Goal: Task Accomplishment & Management: Use online tool/utility

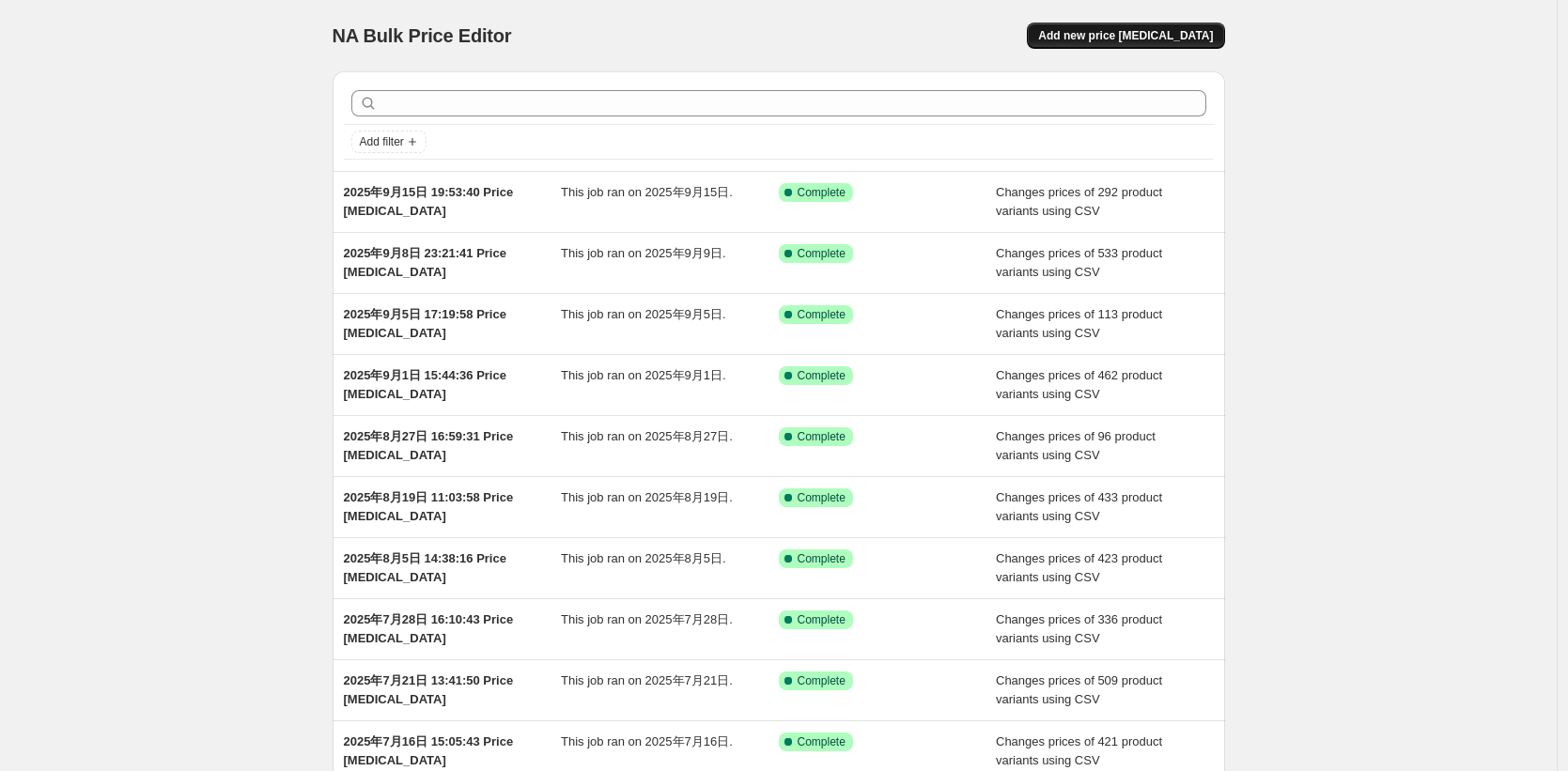
click at [1171, 37] on span "Add new price [MEDICAL_DATA]" at bounding box center [1126, 36] width 174 height 15
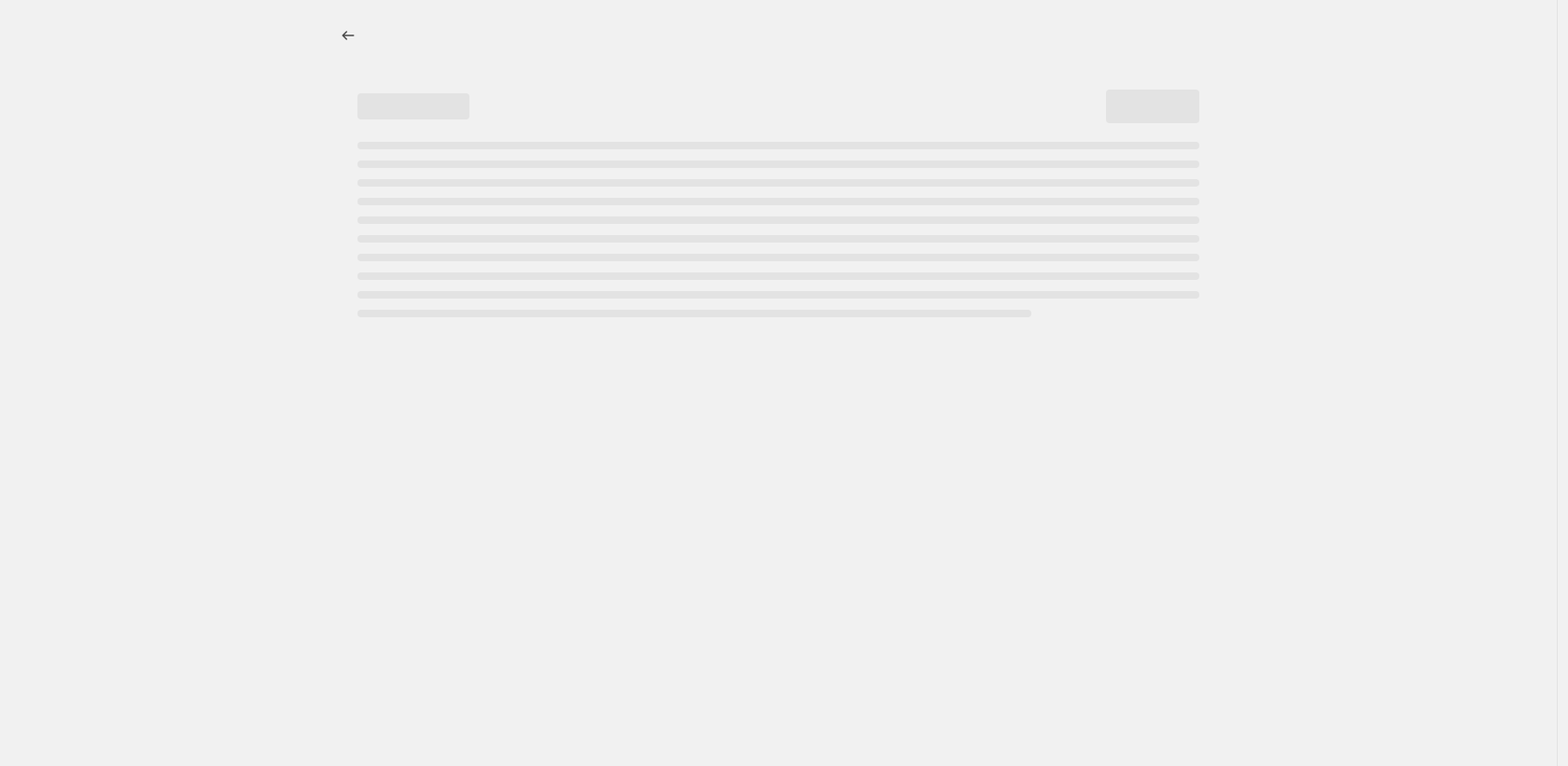
select select "percentage"
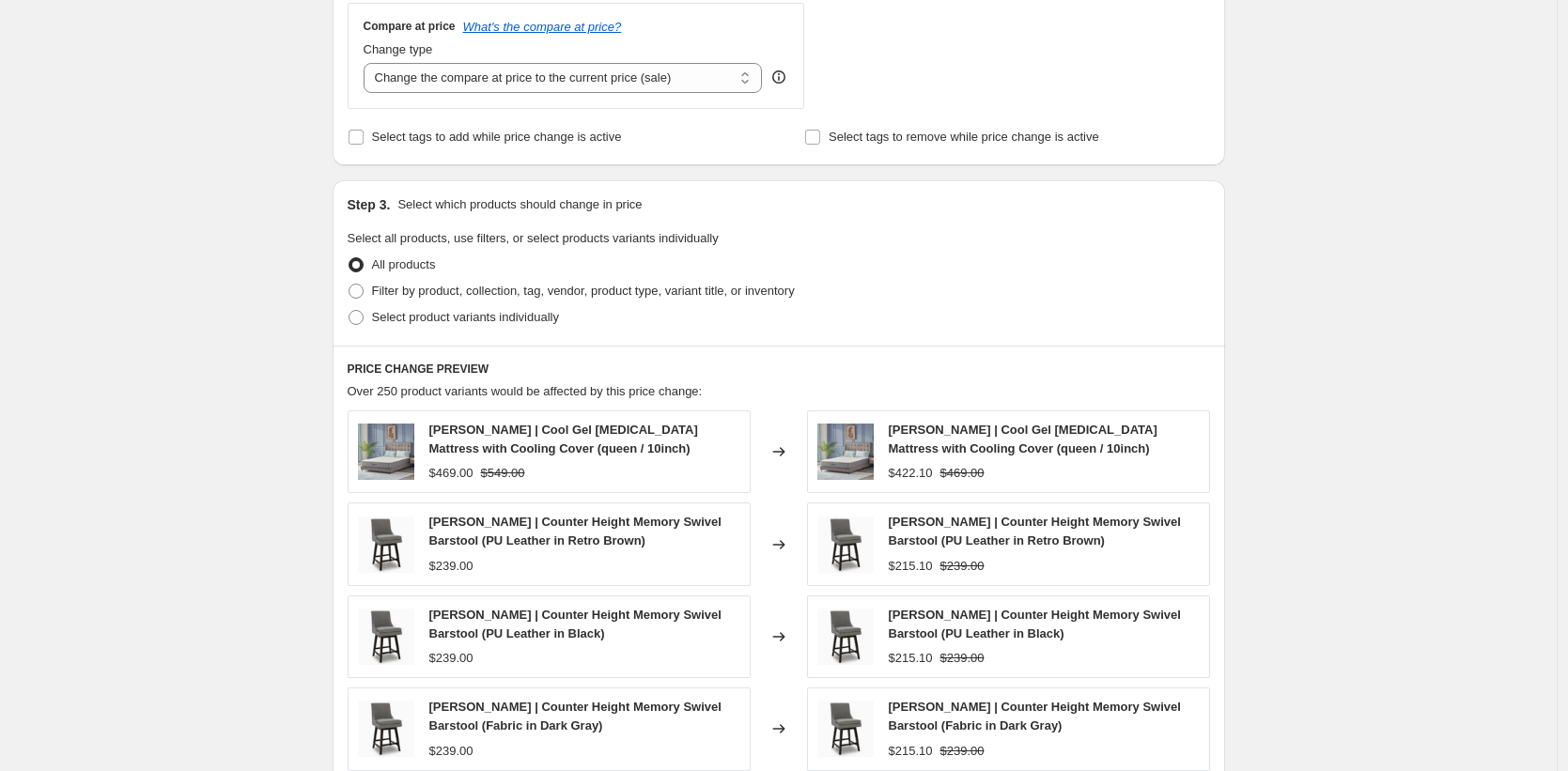
scroll to position [661, 0]
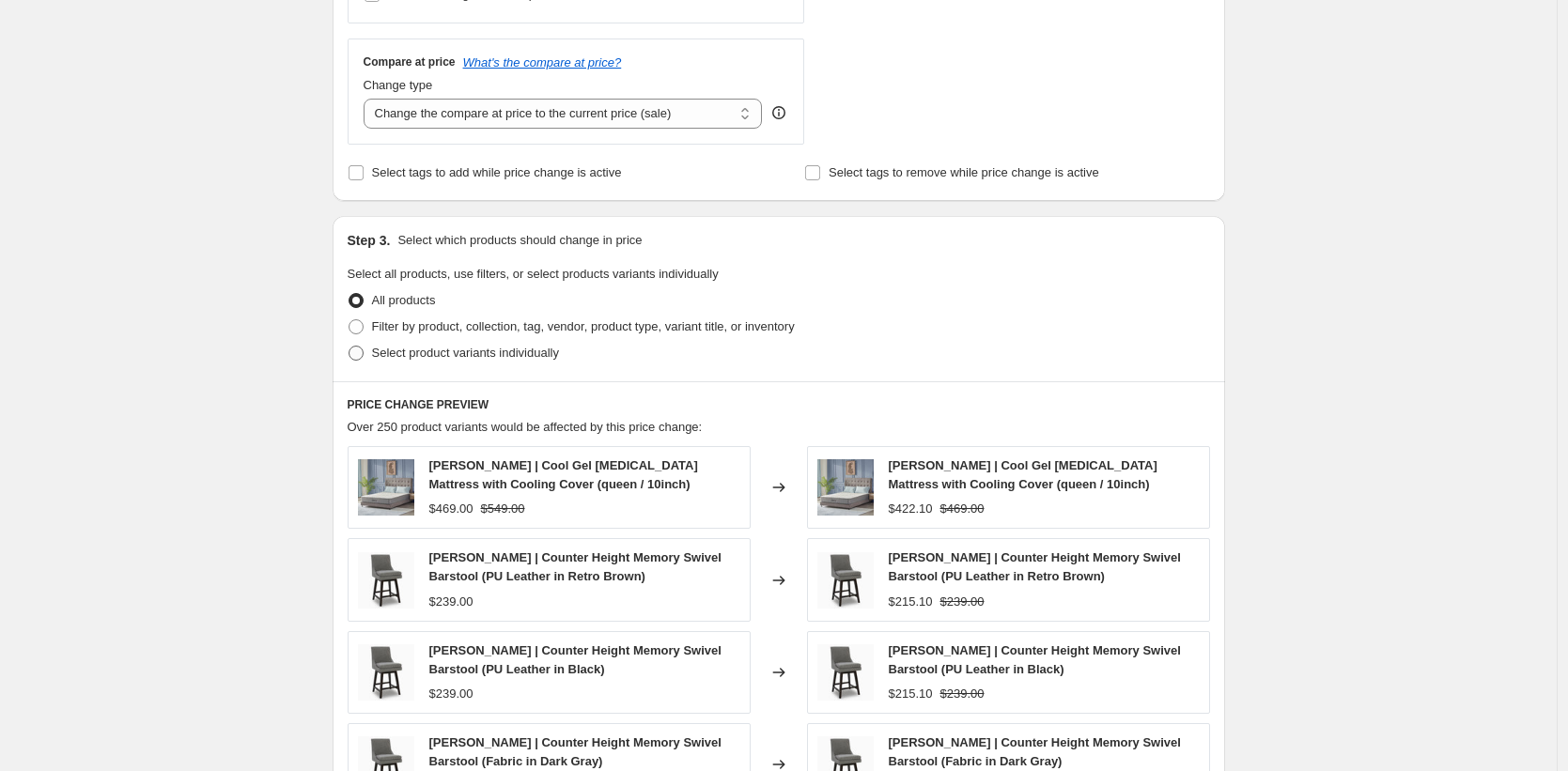
click at [437, 361] on span "Select product variants individually" at bounding box center [465, 353] width 187 height 19
click at [350, 347] on input "Select product variants individually" at bounding box center [349, 346] width 1 height 1
radio input "true"
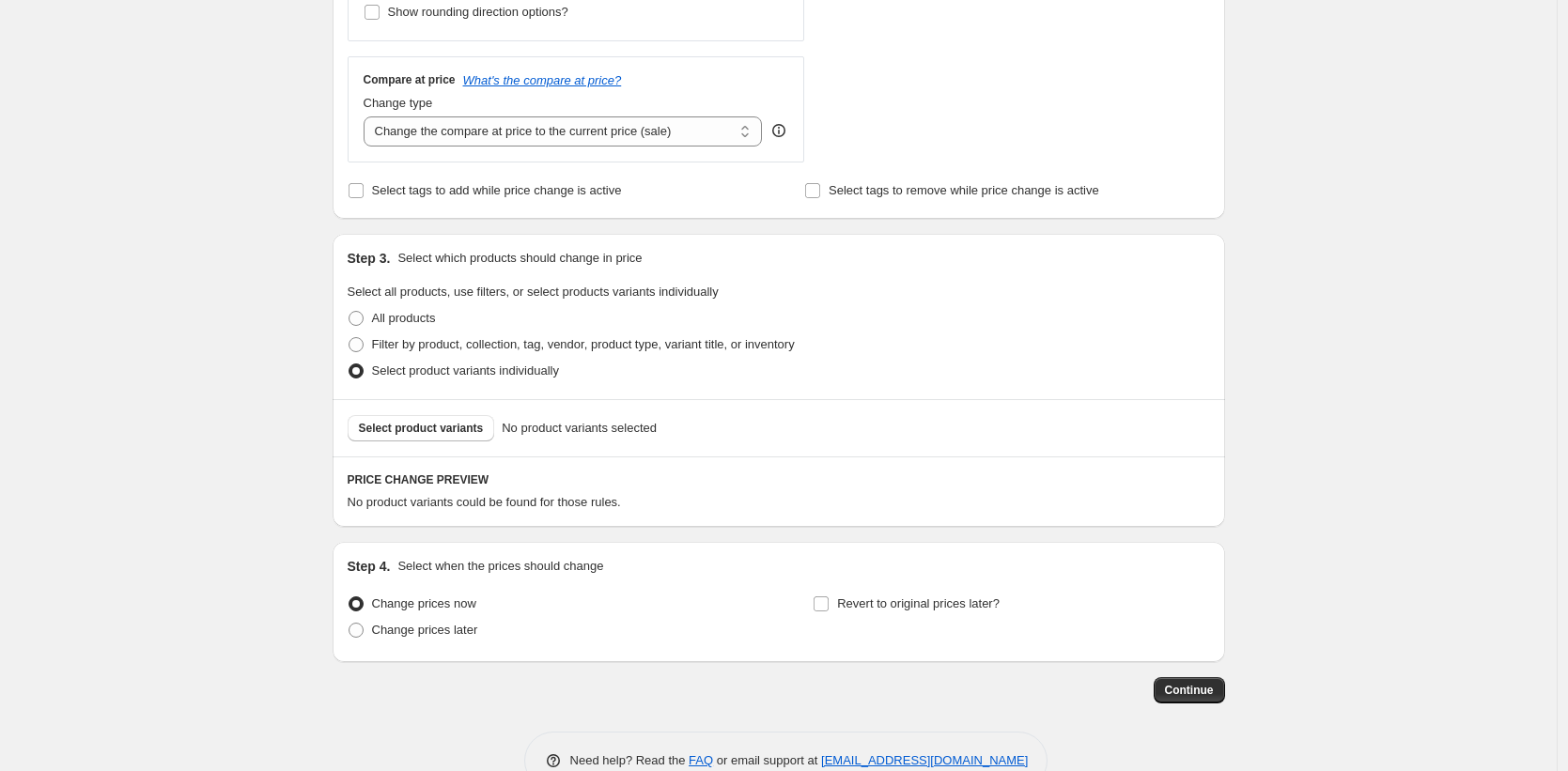
scroll to position [640, 0]
click at [407, 310] on label "All products" at bounding box center [391, 321] width 88 height 27
click at [350, 314] on input "All products" at bounding box center [349, 314] width 1 height 1
radio input "true"
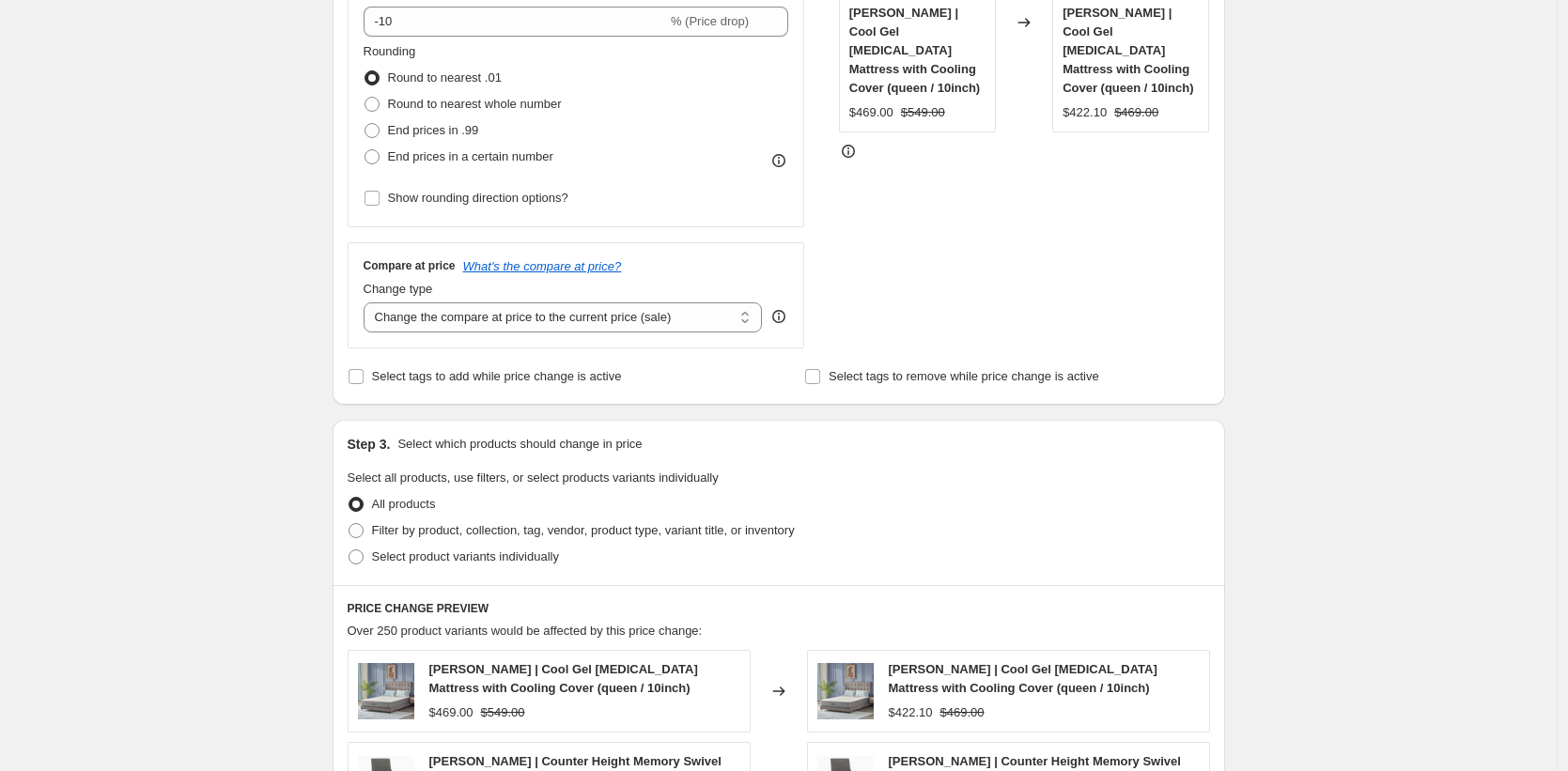
scroll to position [452, 0]
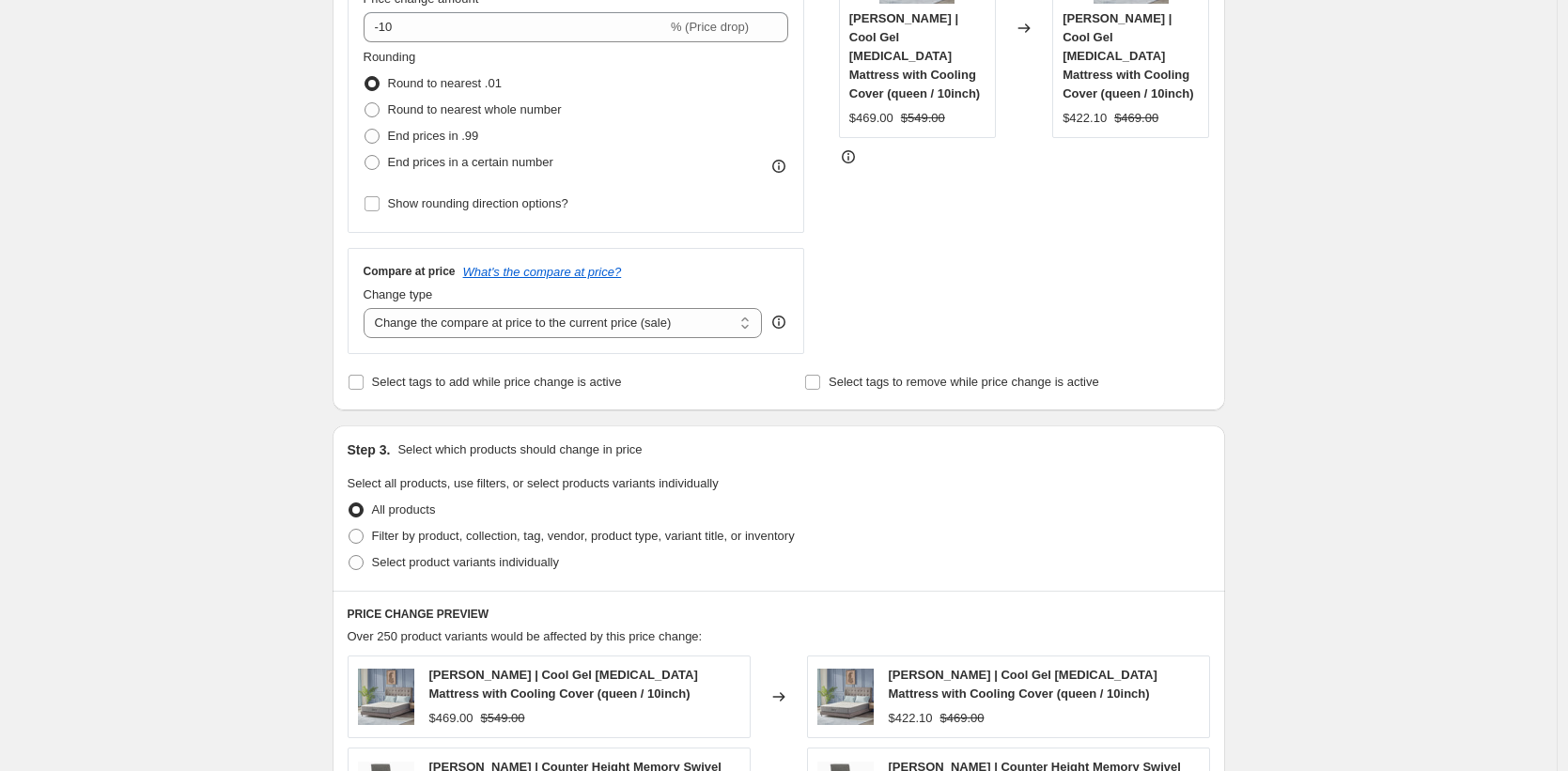
click at [154, 40] on div "Create new price [MEDICAL_DATA]. This page is ready Create new price [MEDICAL_D…" at bounding box center [778, 502] width 1557 height 1908
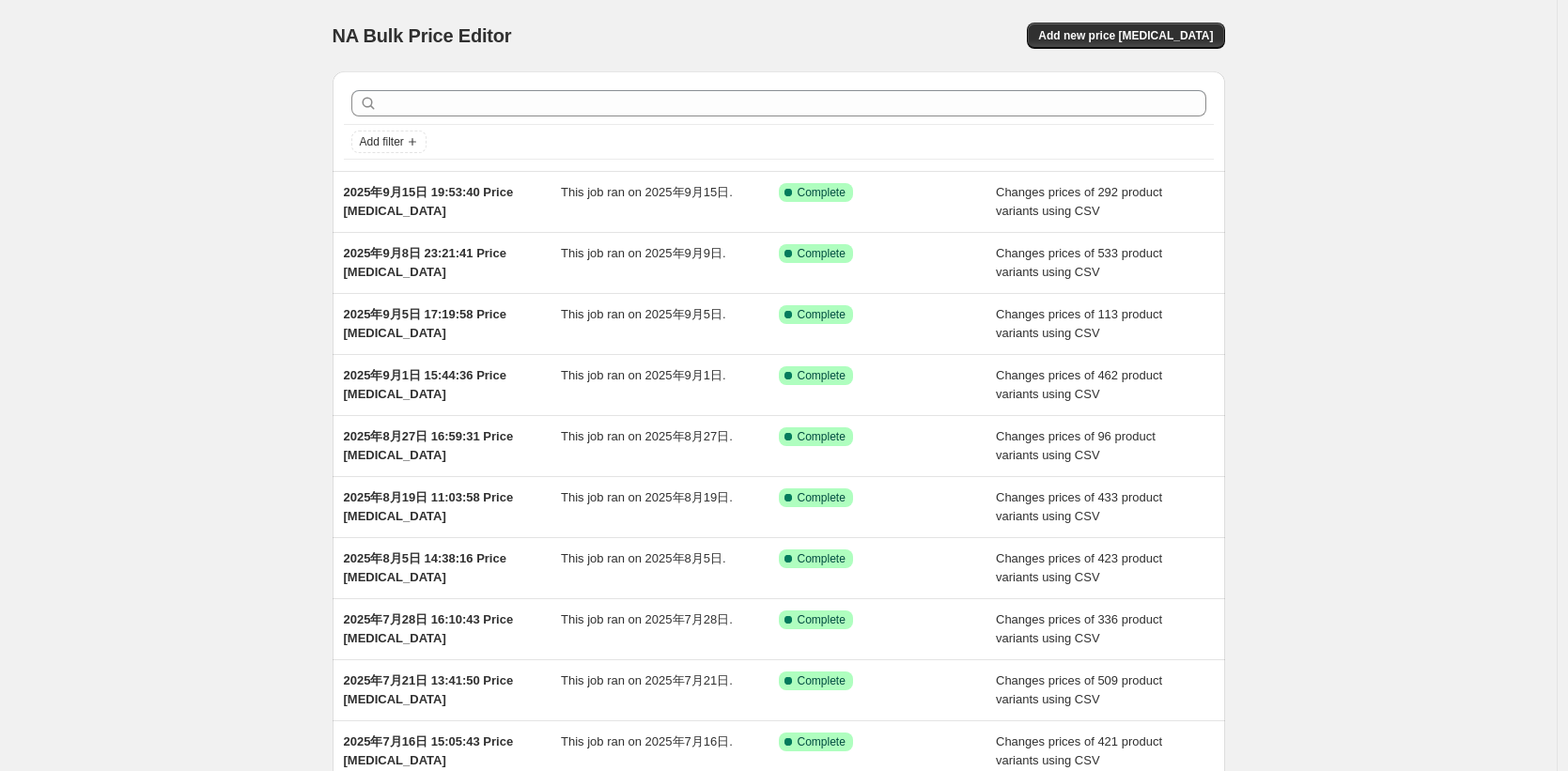
click at [227, 198] on div "NA Bulk Price Editor. This page is ready NA Bulk Price Editor Add new price [ME…" at bounding box center [778, 483] width 1557 height 967
click at [1163, 27] on button "Add new price [MEDICAL_DATA]" at bounding box center [1126, 36] width 197 height 27
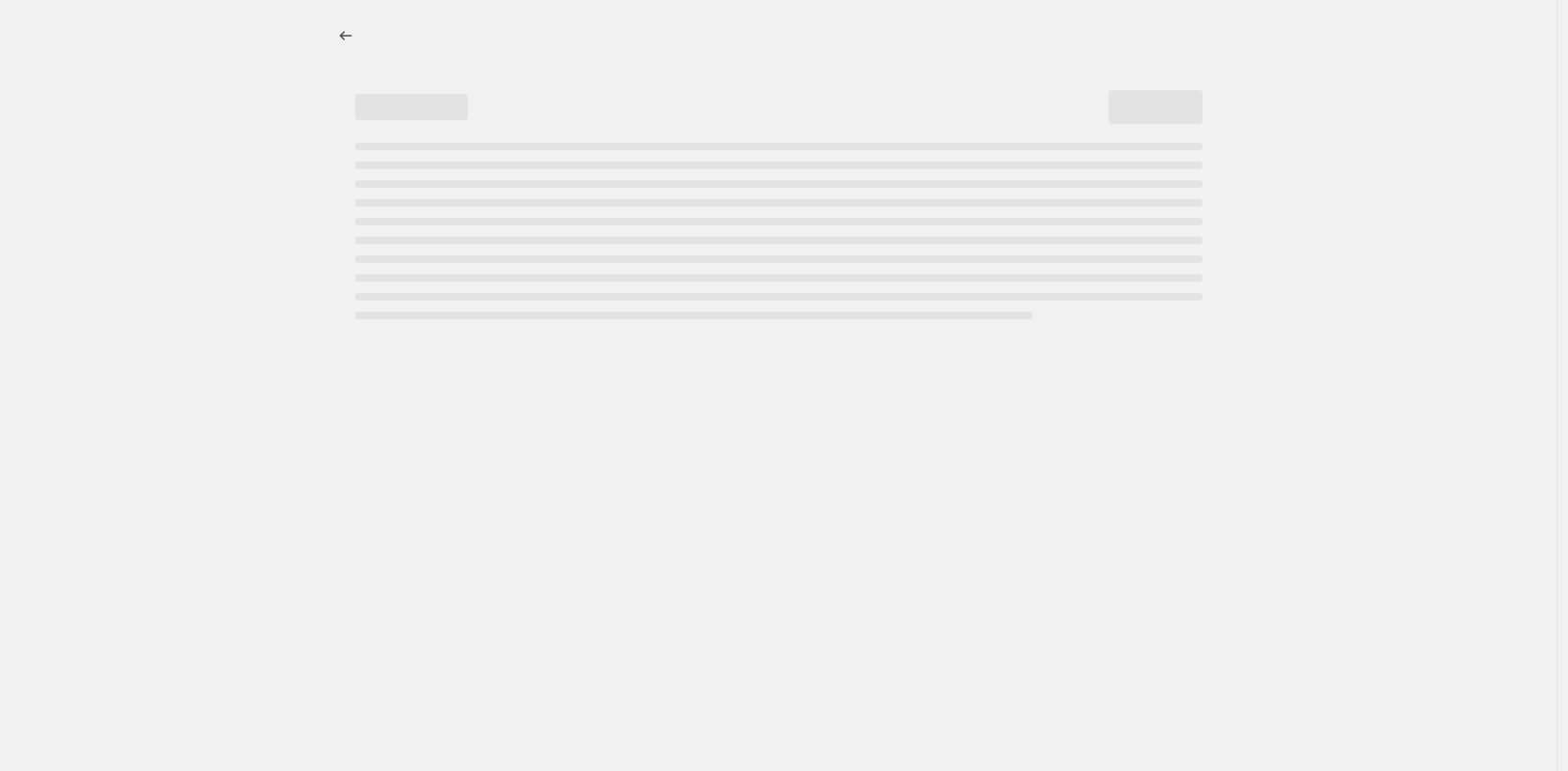
select select "percentage"
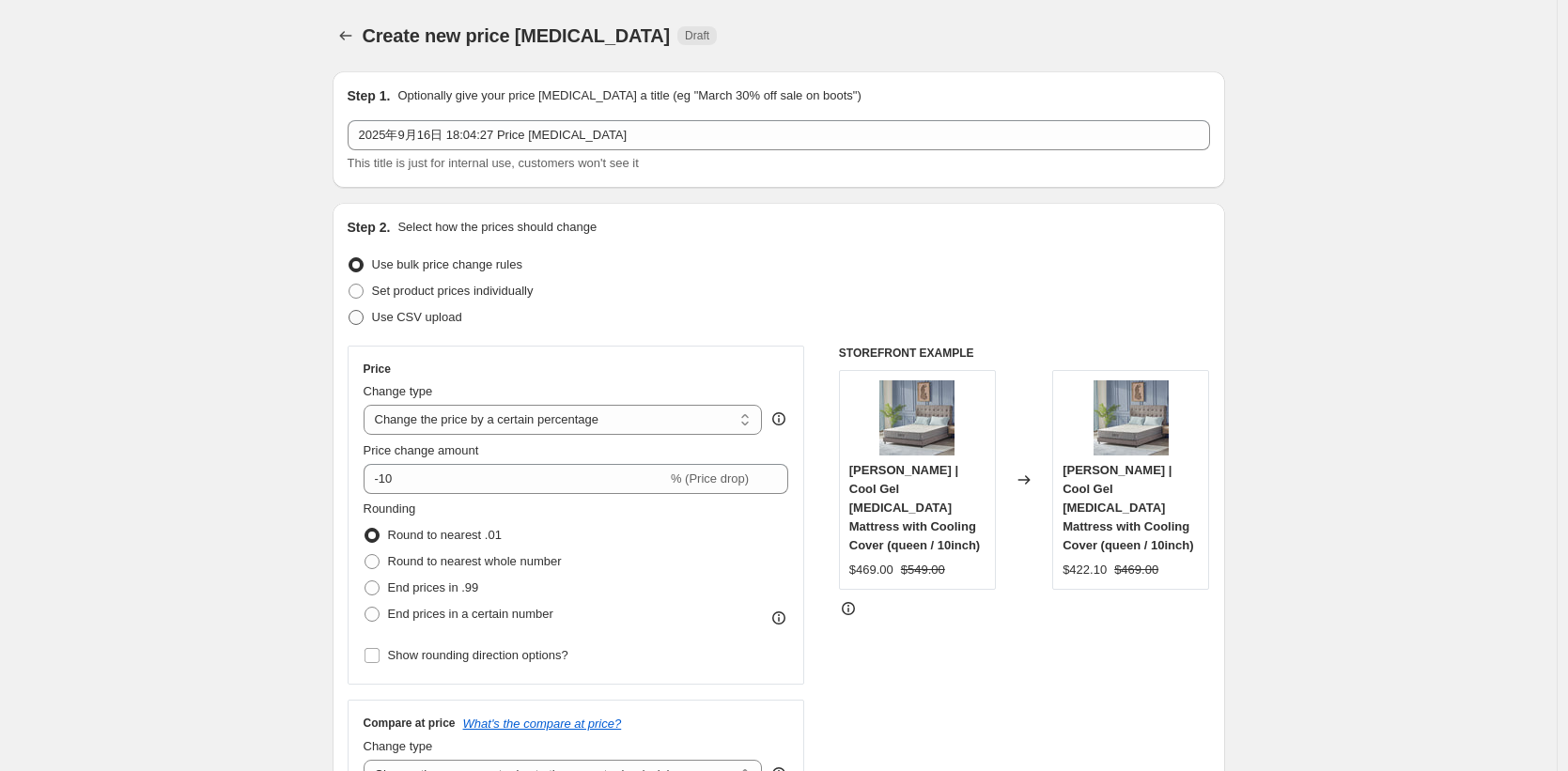
click at [432, 325] on span "Use CSV upload" at bounding box center [417, 317] width 90 height 19
click at [350, 311] on input "Use CSV upload" at bounding box center [349, 310] width 1 height 1
radio input "true"
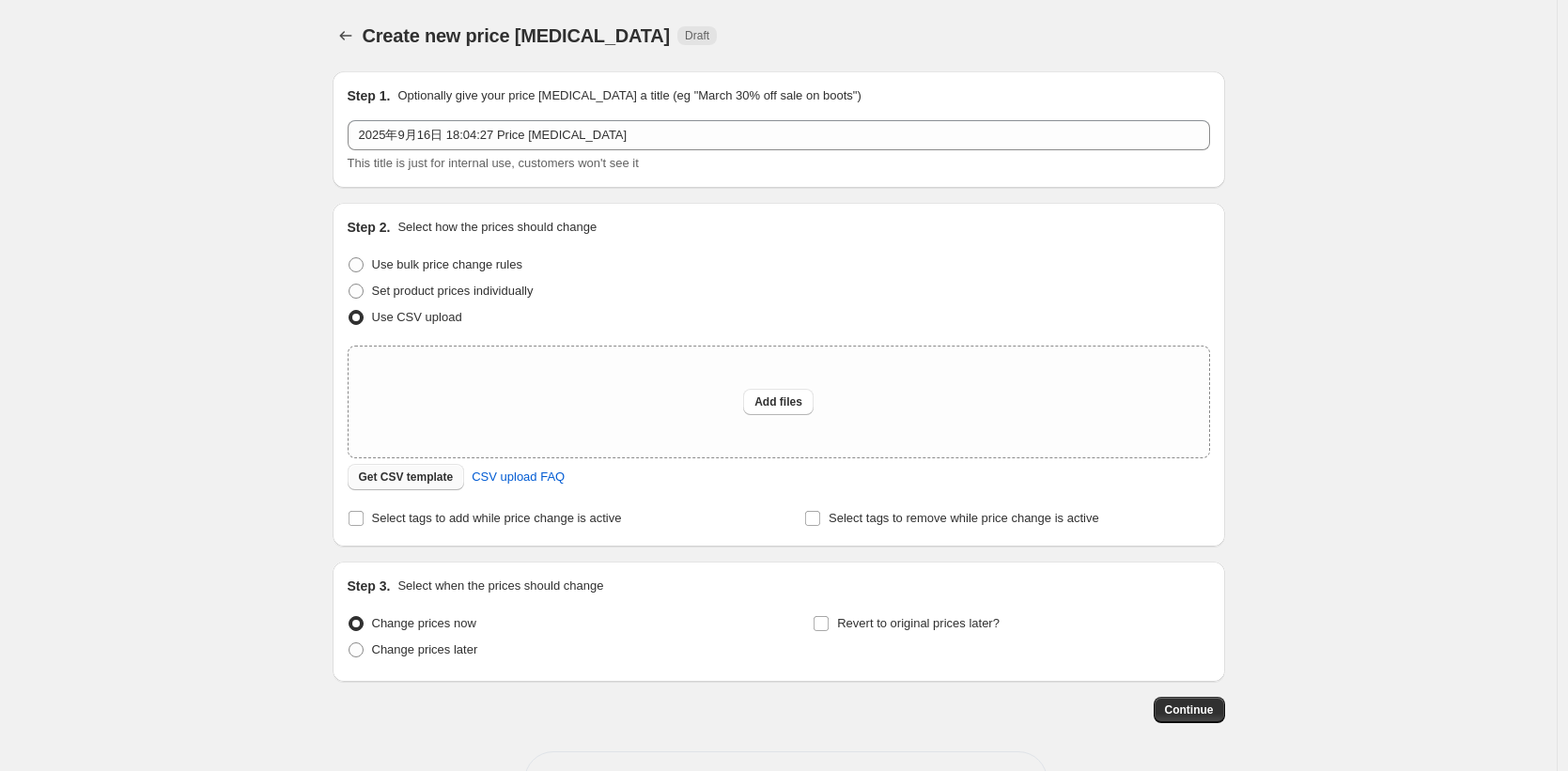
click at [435, 483] on span "Get CSV template" at bounding box center [406, 477] width 95 height 15
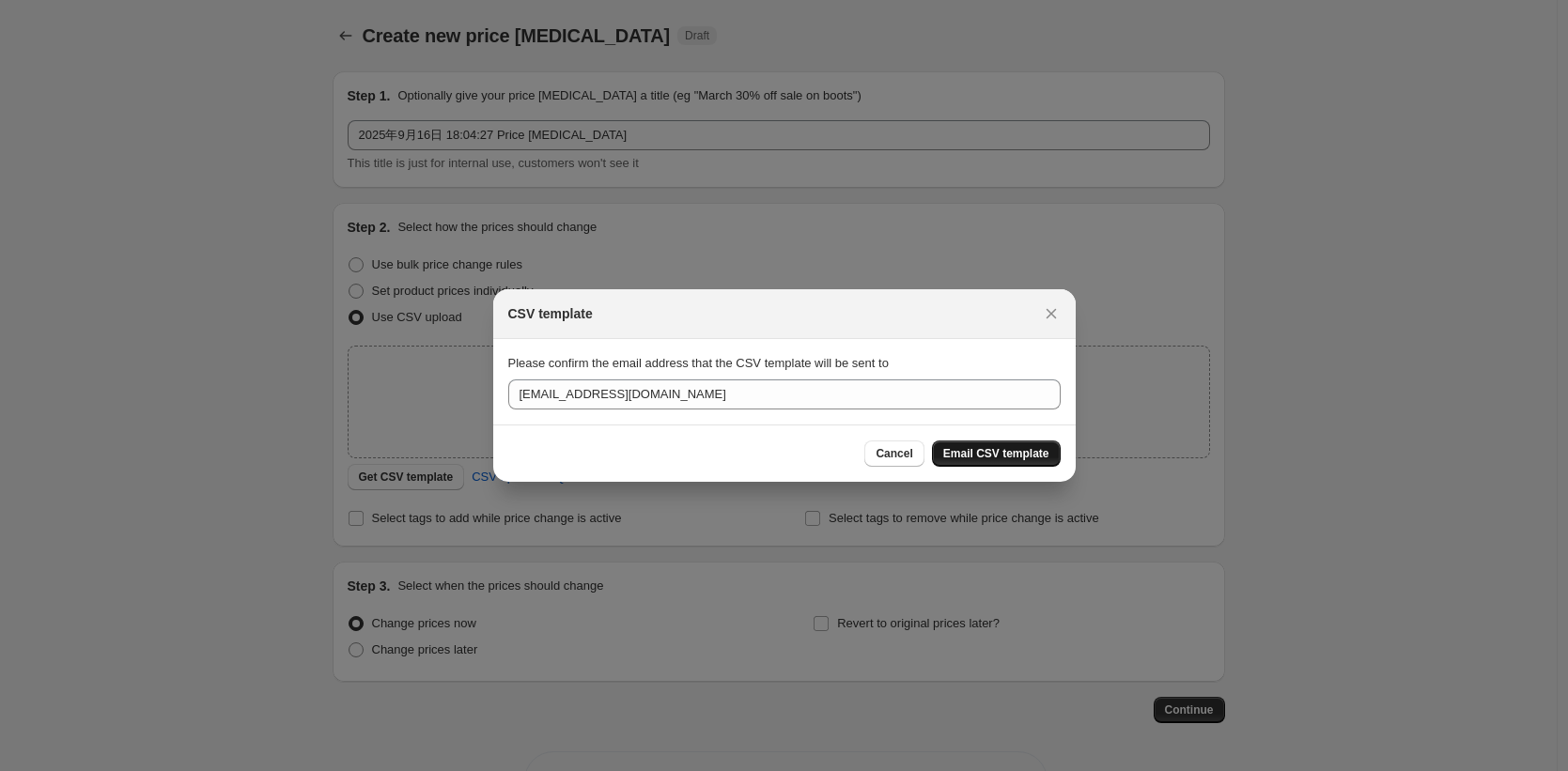
click at [984, 457] on span "Email CSV template" at bounding box center [996, 454] width 106 height 15
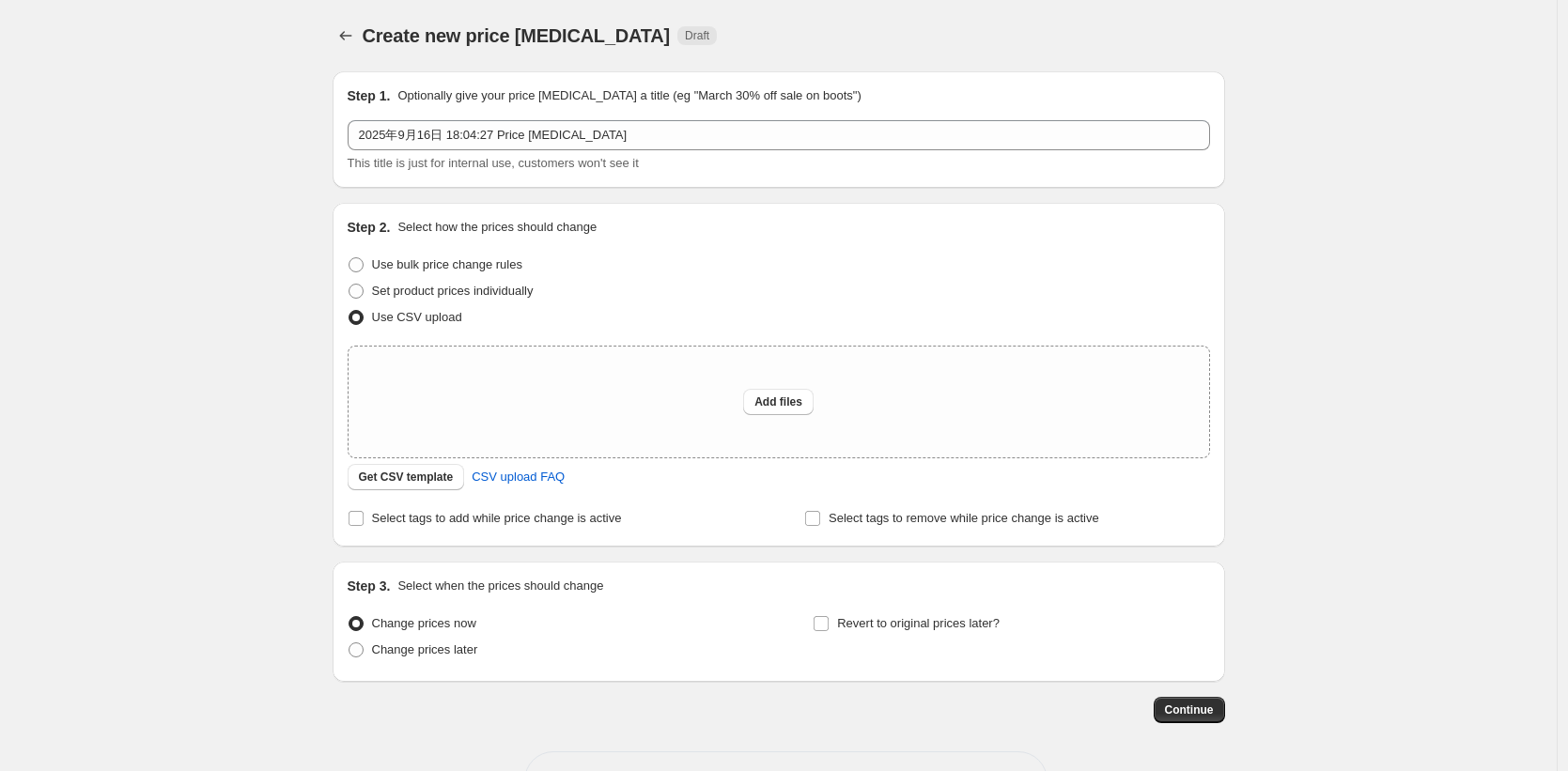
click at [165, 284] on div "Create new price [MEDICAL_DATA]. This page is ready Create new price [MEDICAL_D…" at bounding box center [778, 419] width 1557 height 837
click at [802, 400] on span "Add files" at bounding box center [778, 402] width 48 height 15
type input "C:\fakepath\shopify-2025.9.16改价-亚马逊跟056&8012.csv"
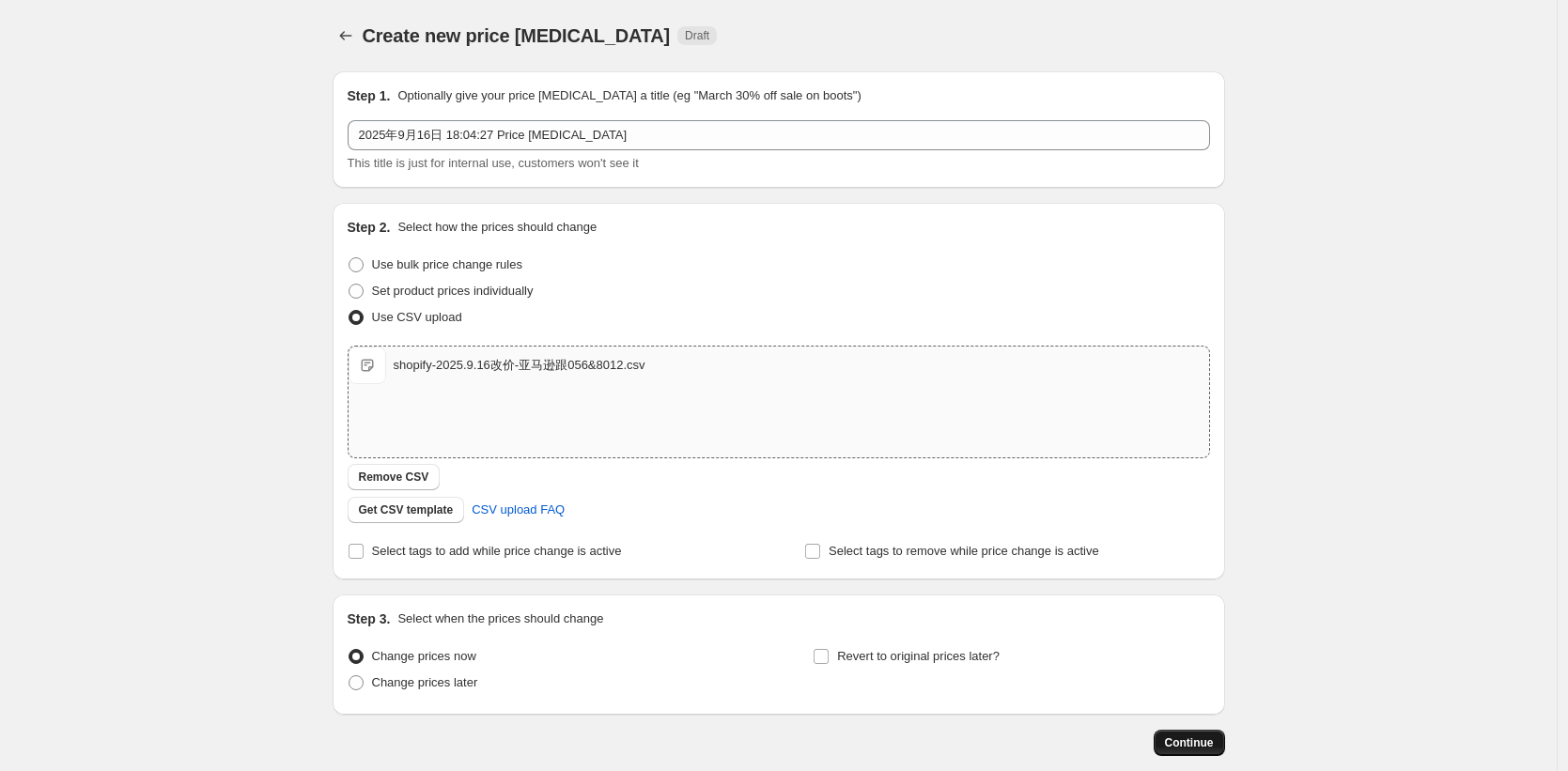
click at [1164, 754] on button "Continue" at bounding box center [1188, 743] width 71 height 27
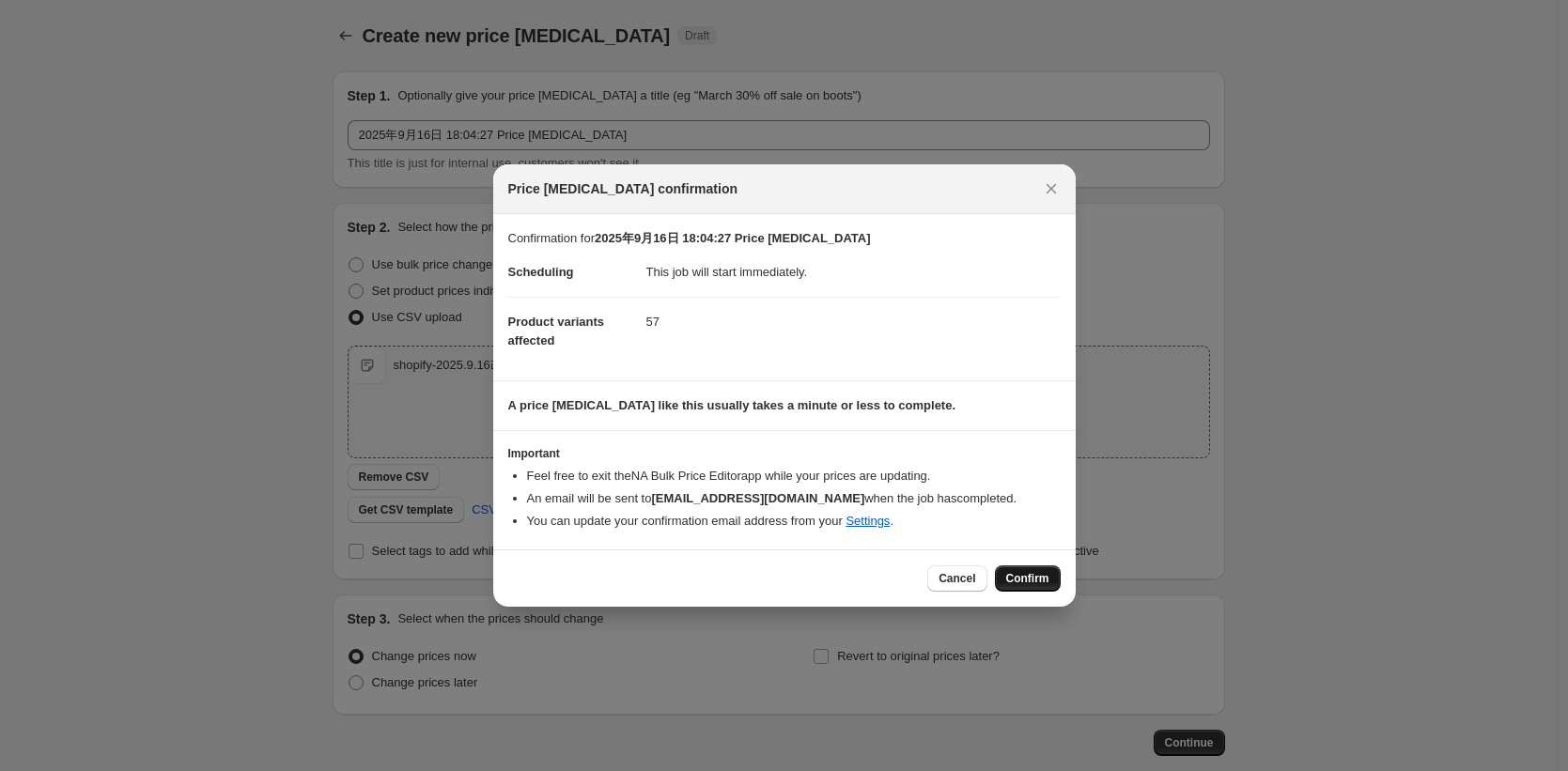
click at [1032, 581] on span "Confirm" at bounding box center [1028, 579] width 44 height 15
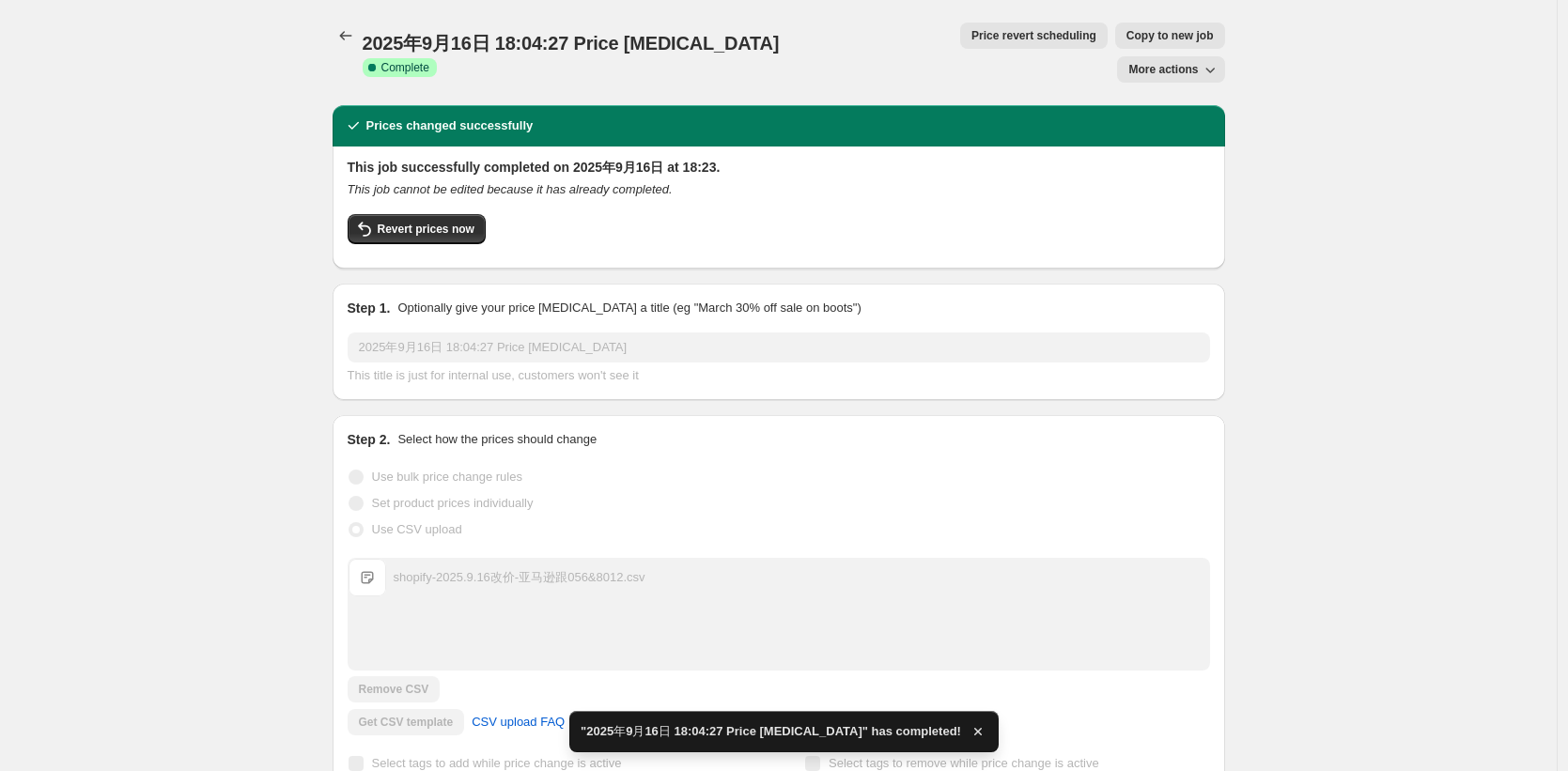
drag, startPoint x: 1387, startPoint y: 260, endPoint x: 1343, endPoint y: 272, distance: 45.6
